Goal: Task Accomplishment & Management: Complete application form

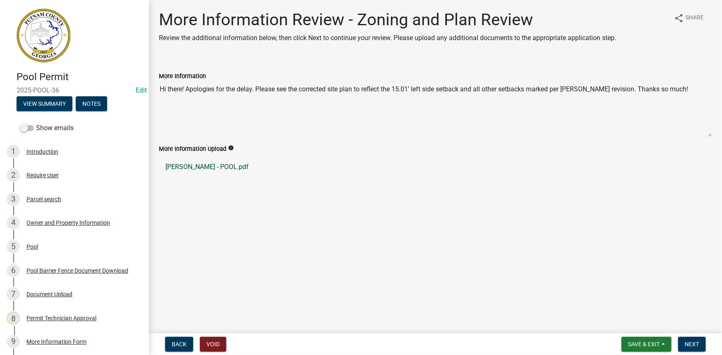
click at [219, 166] on link "Anderson - POOL.pdf" at bounding box center [435, 167] width 553 height 20
click at [223, 167] on link "Anderson - POOL.pdf" at bounding box center [435, 167] width 553 height 20
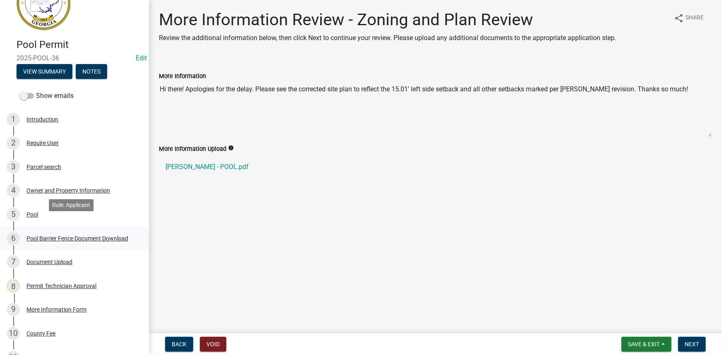
scroll to position [75, 0]
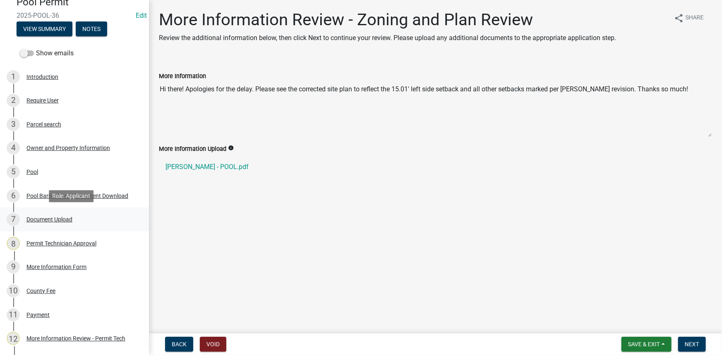
click at [55, 219] on div "Document Upload" at bounding box center [49, 220] width 46 height 6
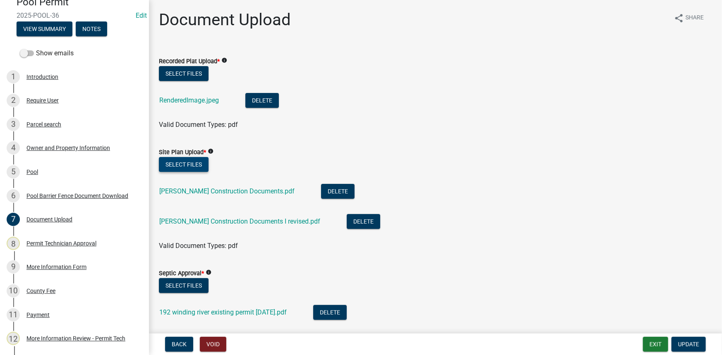
click at [182, 161] on button "Select files" at bounding box center [184, 164] width 50 height 15
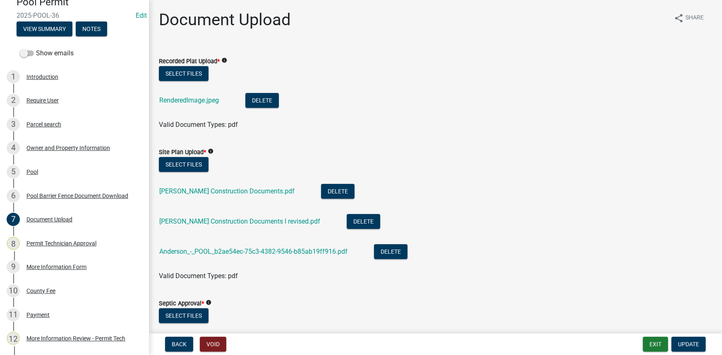
click at [263, 187] on div "ANDERSON Construction Documents.pdf" at bounding box center [233, 192] width 149 height 17
click at [263, 192] on link "ANDERSON Construction Documents.pdf" at bounding box center [226, 191] width 135 height 8
click at [280, 228] on div "ANDERSON Construction Documents I revised.pdf" at bounding box center [246, 222] width 174 height 17
click at [280, 224] on link "ANDERSON Construction Documents I revised.pdf" at bounding box center [239, 222] width 161 height 8
click at [357, 220] on button "Delete" at bounding box center [364, 221] width 34 height 15
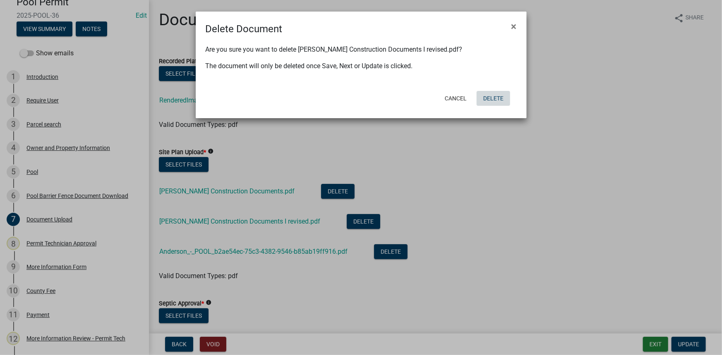
click at [488, 92] on button "Delete" at bounding box center [494, 98] width 34 height 15
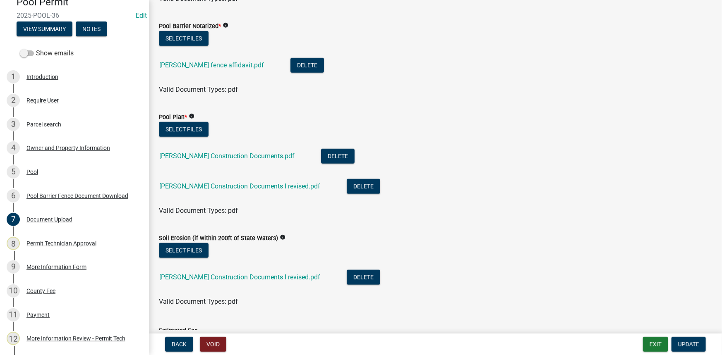
scroll to position [376, 0]
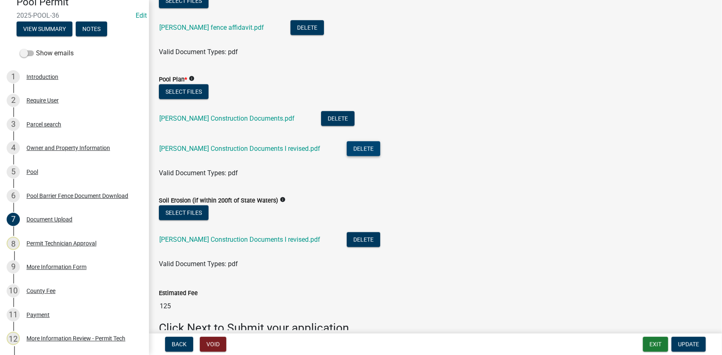
click at [357, 150] on button "Delete" at bounding box center [364, 148] width 34 height 15
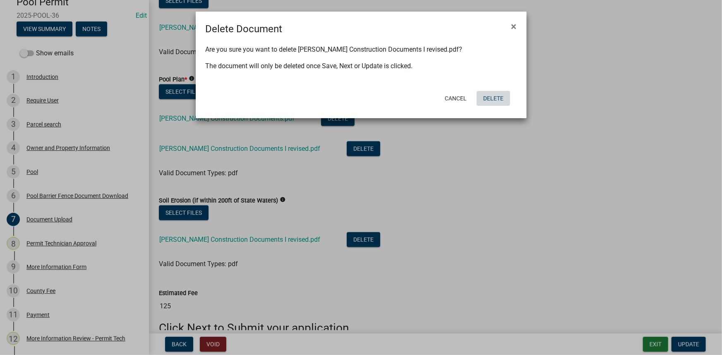
click at [500, 94] on button "Delete" at bounding box center [494, 98] width 34 height 15
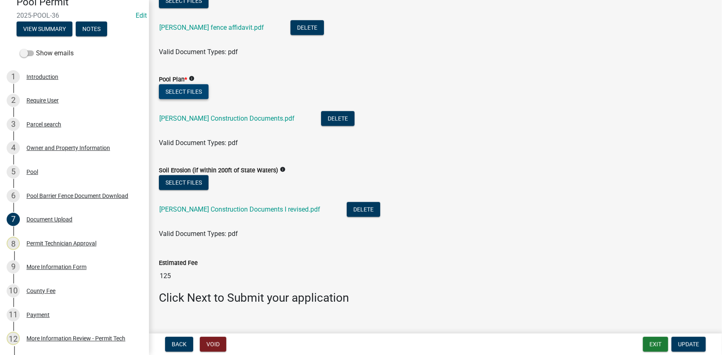
click at [191, 92] on button "Select files" at bounding box center [184, 91] width 50 height 15
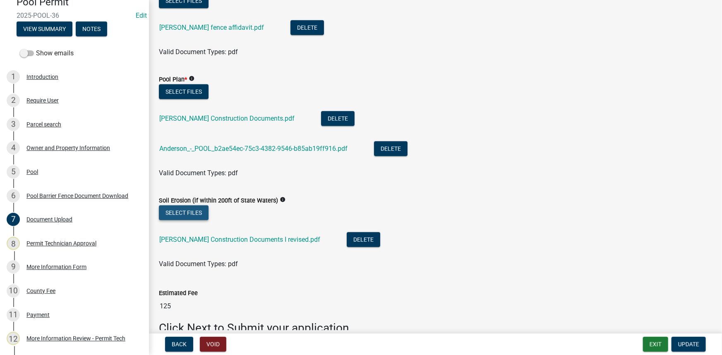
click at [196, 213] on button "Select files" at bounding box center [184, 213] width 50 height 15
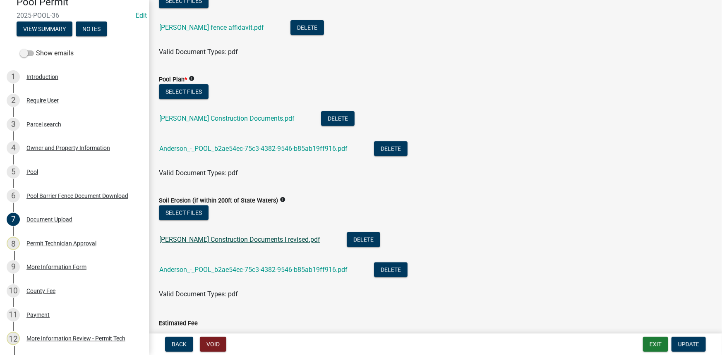
click at [284, 241] on link "ANDERSON Construction Documents I revised.pdf" at bounding box center [239, 240] width 161 height 8
click at [347, 238] on button "Delete" at bounding box center [364, 239] width 34 height 15
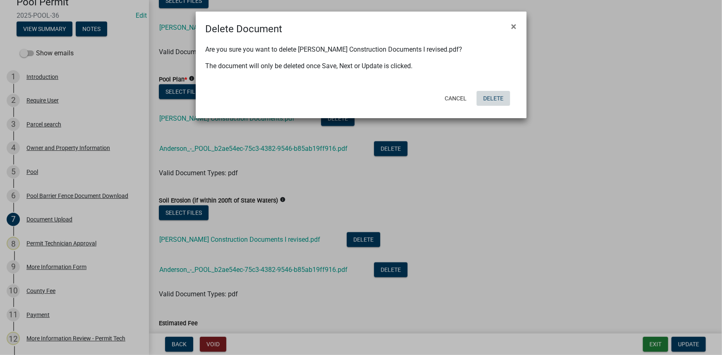
click at [508, 94] on button "Delete" at bounding box center [494, 98] width 34 height 15
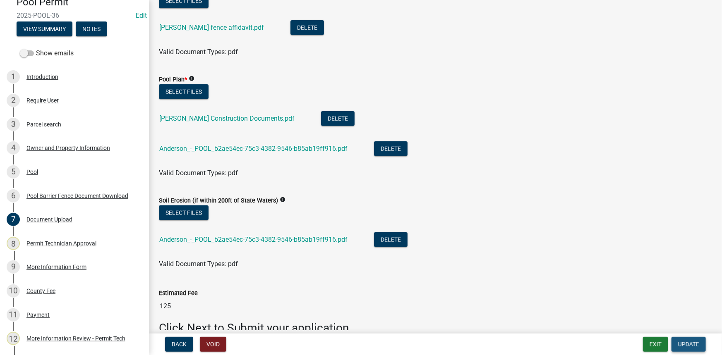
click at [684, 339] on button "Update" at bounding box center [688, 344] width 34 height 15
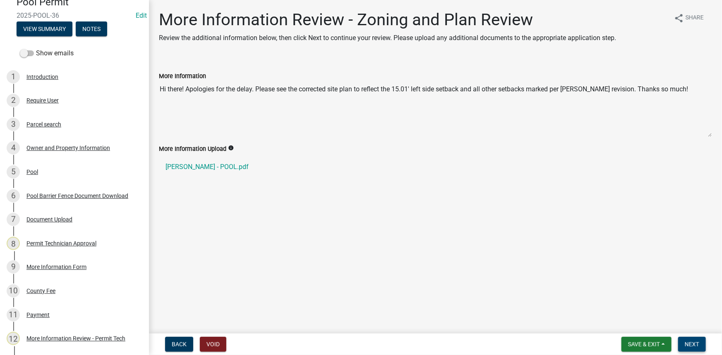
click at [697, 348] on button "Next" at bounding box center [692, 344] width 28 height 15
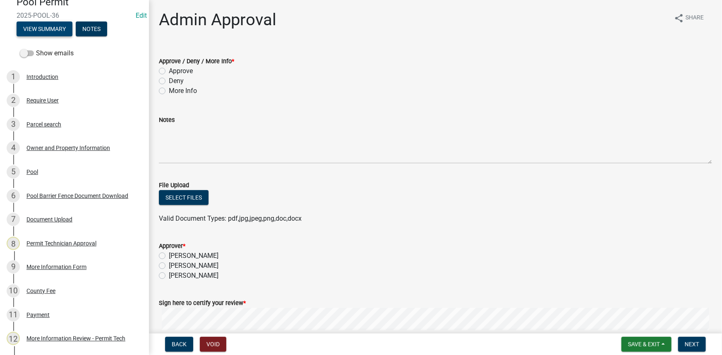
click at [67, 29] on button "View Summary" at bounding box center [45, 29] width 56 height 15
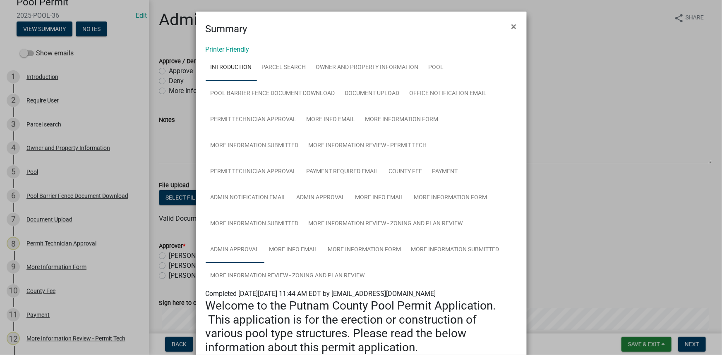
click at [247, 253] on link "Admin Approval" at bounding box center [235, 250] width 59 height 26
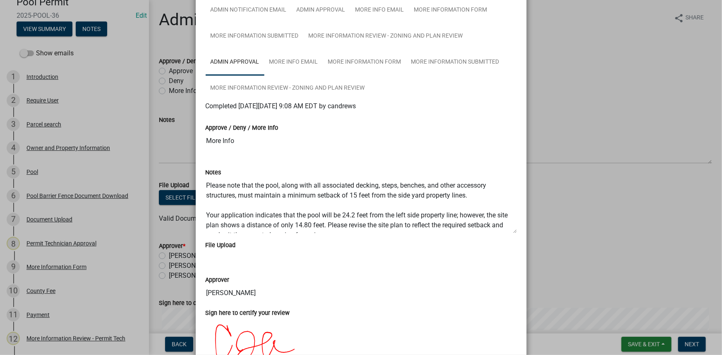
scroll to position [10, 0]
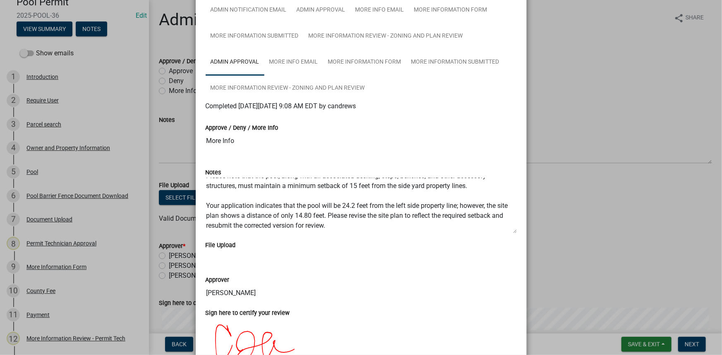
drag, startPoint x: 576, startPoint y: 156, endPoint x: 395, endPoint y: 120, distance: 184.6
click at [575, 154] on ngb-modal-window "Summary × Printer Friendly Introduction Parcel search Owner and Property Inform…" at bounding box center [361, 177] width 722 height 355
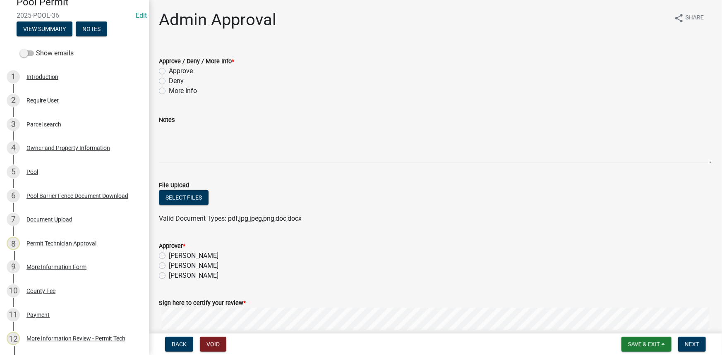
click at [182, 68] on label "Approve" at bounding box center [181, 71] width 24 height 10
click at [174, 68] on input "Approve" at bounding box center [171, 68] width 5 height 5
radio input "true"
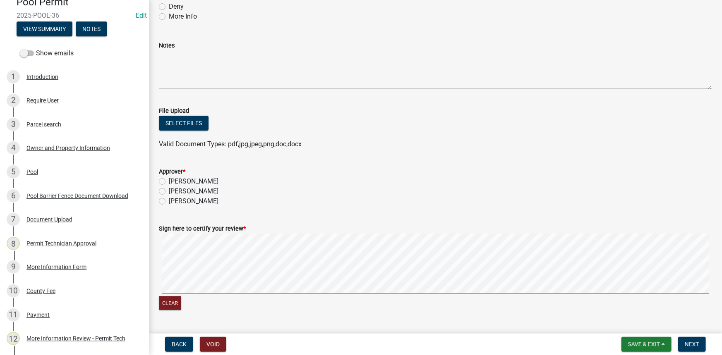
scroll to position [75, 0]
click at [204, 190] on label "Courtney Andrews" at bounding box center [194, 191] width 50 height 10
click at [174, 190] on input "Courtney Andrews" at bounding box center [171, 188] width 5 height 5
radio input "true"
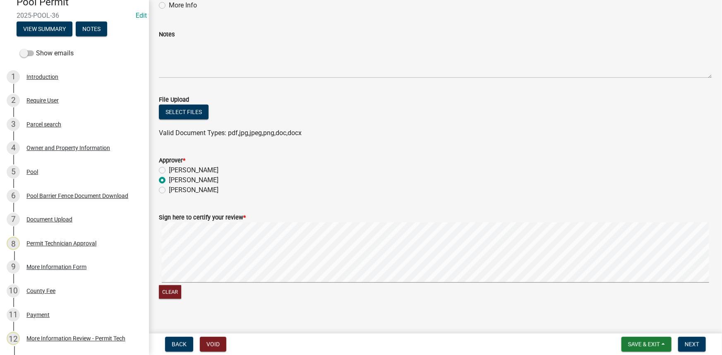
scroll to position [95, 0]
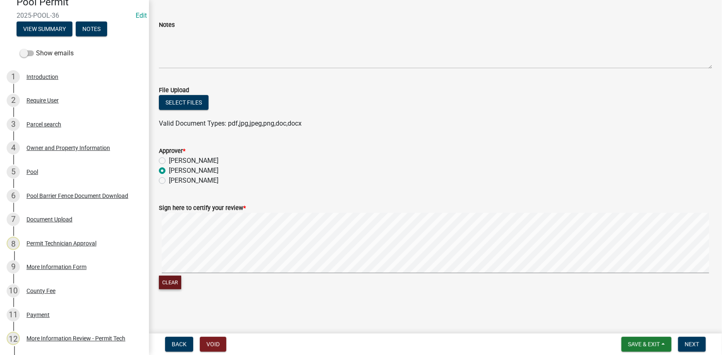
click at [174, 278] on button "Clear" at bounding box center [170, 283] width 22 height 14
click at [172, 280] on button "Clear" at bounding box center [170, 283] width 22 height 14
click at [167, 279] on button "Clear" at bounding box center [170, 283] width 22 height 14
click at [698, 351] on button "Next" at bounding box center [692, 344] width 28 height 15
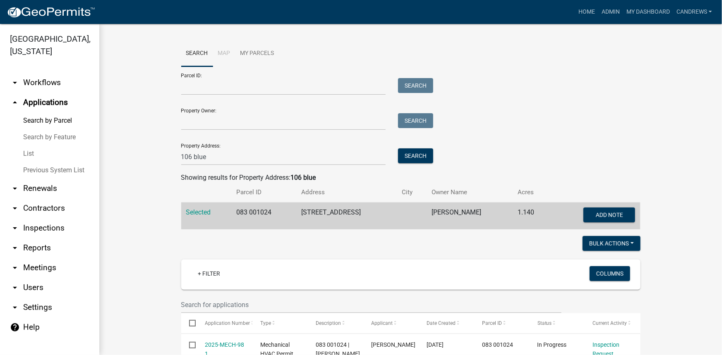
scroll to position [376, 0]
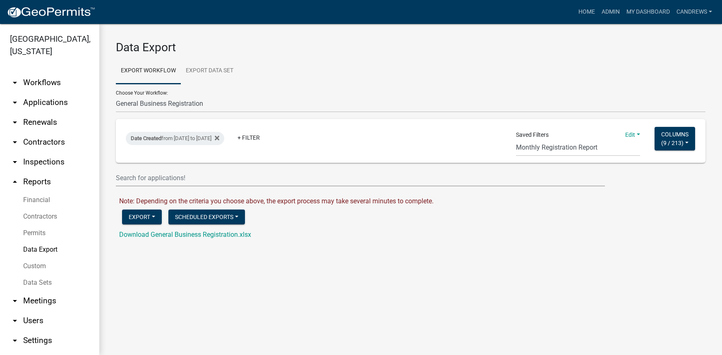
select select "16: Object"
select select "26: bd1743b7-2dd3-4a8c-a764-36a19a742ec1"
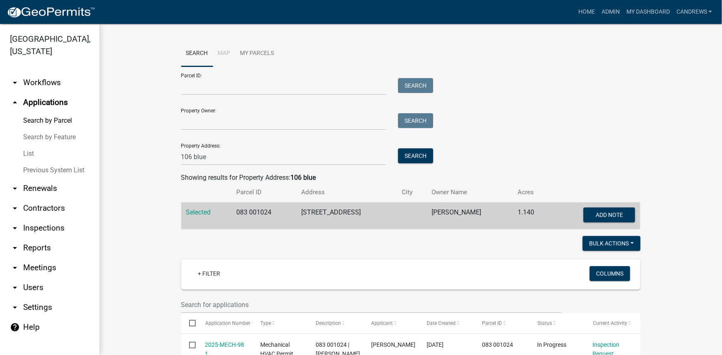
scroll to position [376, 0]
